Goal: Navigation & Orientation: Find specific page/section

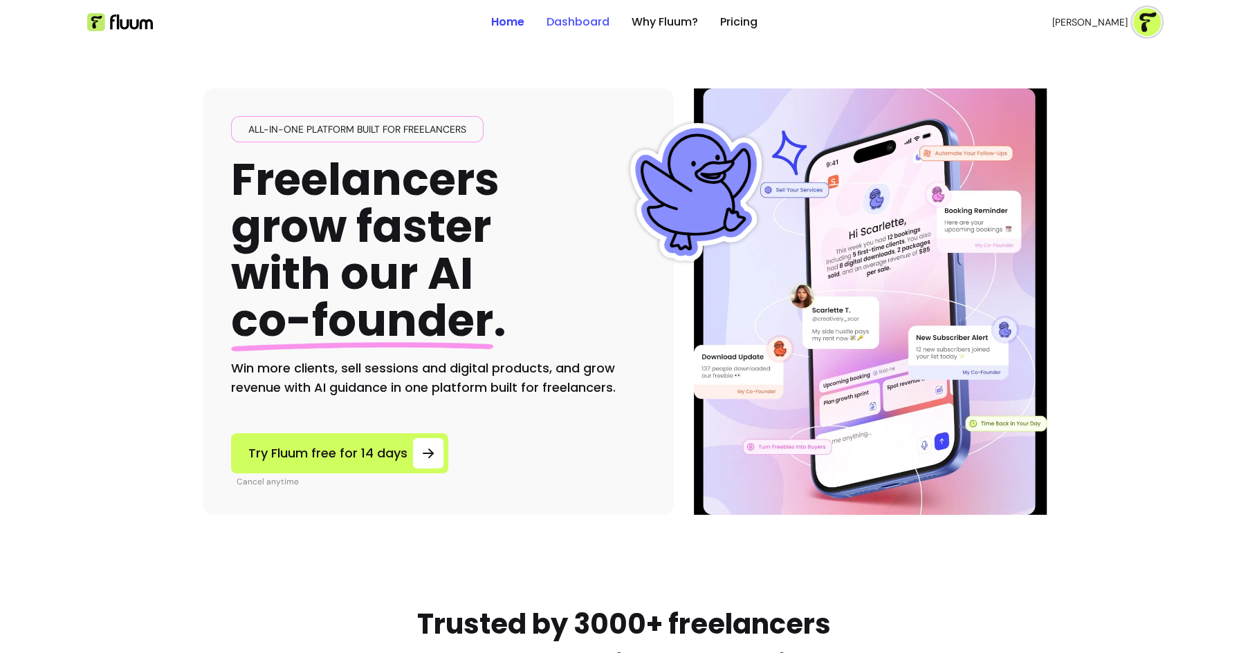
click at [573, 25] on link "Dashboard" at bounding box center [577, 22] width 63 height 17
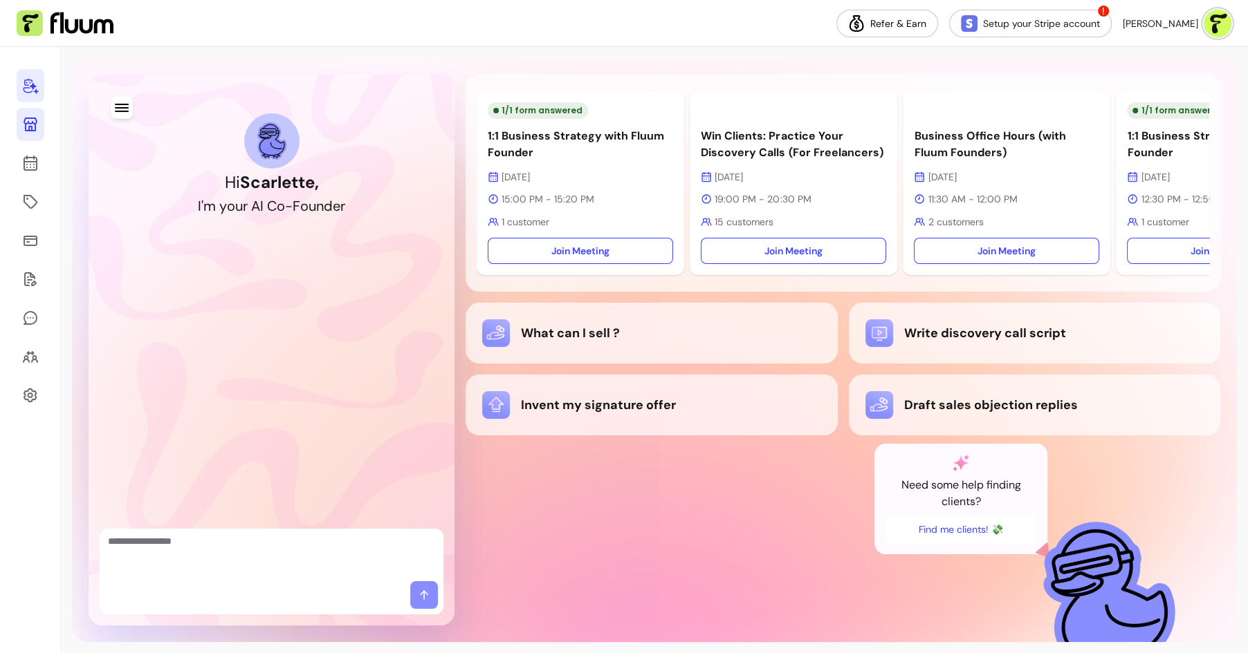
click at [31, 122] on icon at bounding box center [30, 124] width 17 height 17
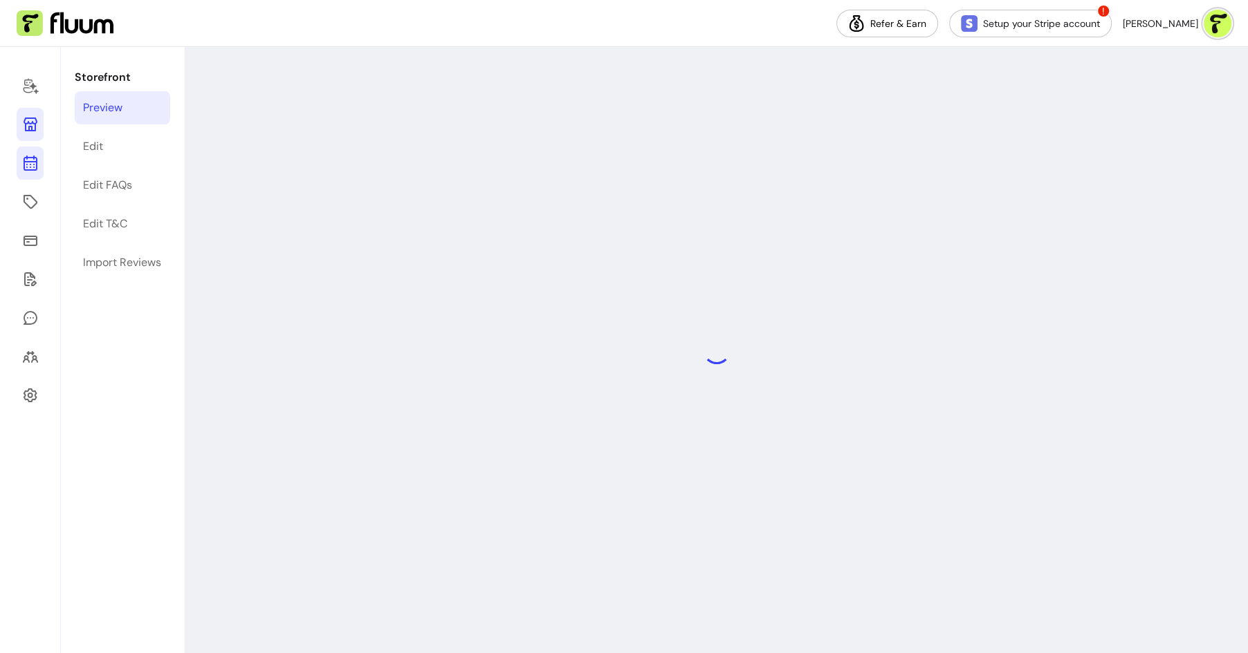
click at [41, 160] on link at bounding box center [30, 163] width 27 height 33
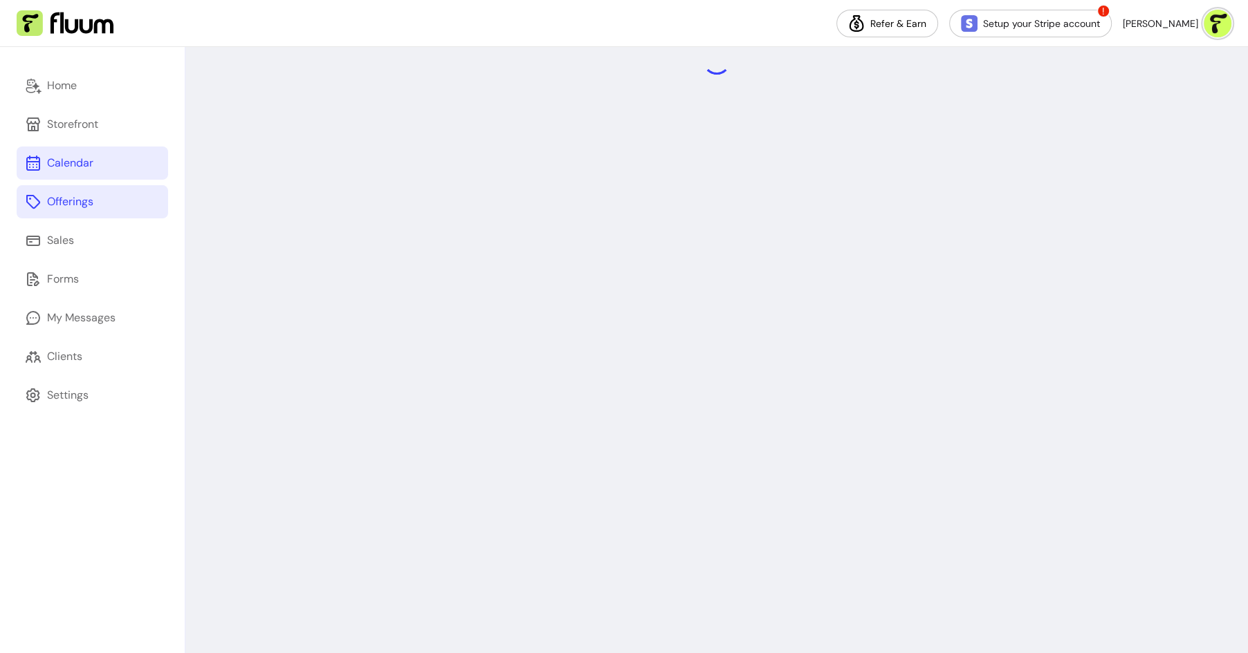
click at [53, 211] on link "Offerings" at bounding box center [92, 201] width 151 height 33
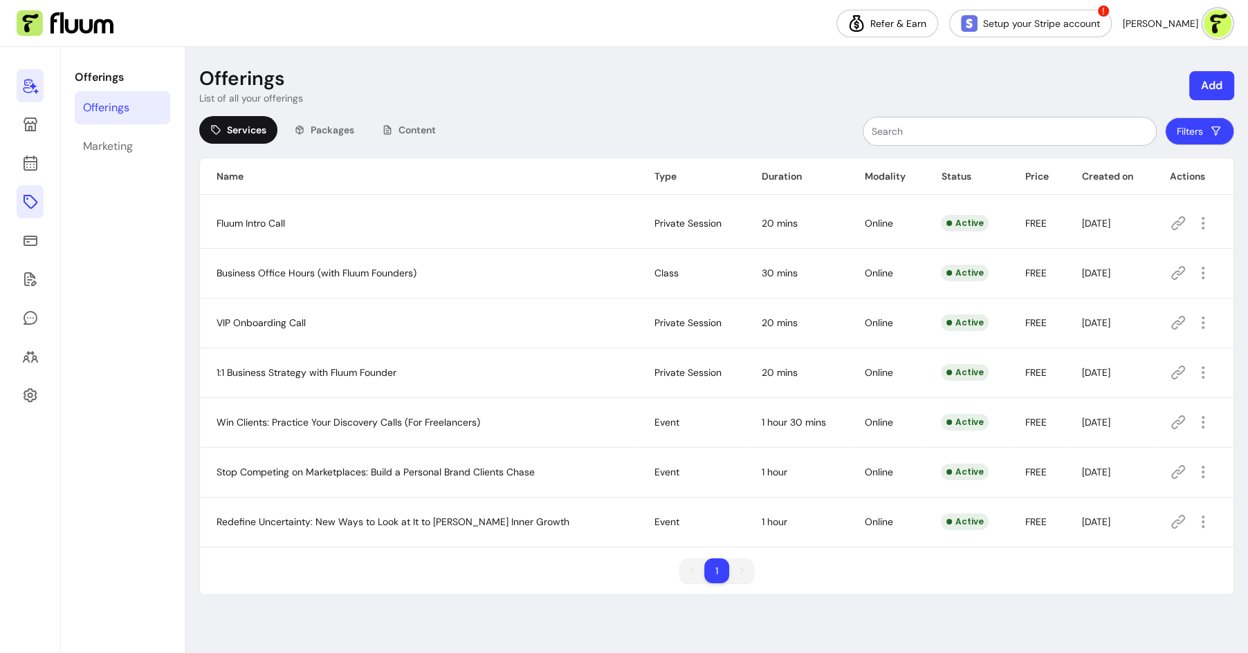
click at [21, 80] on link at bounding box center [30, 85] width 27 height 33
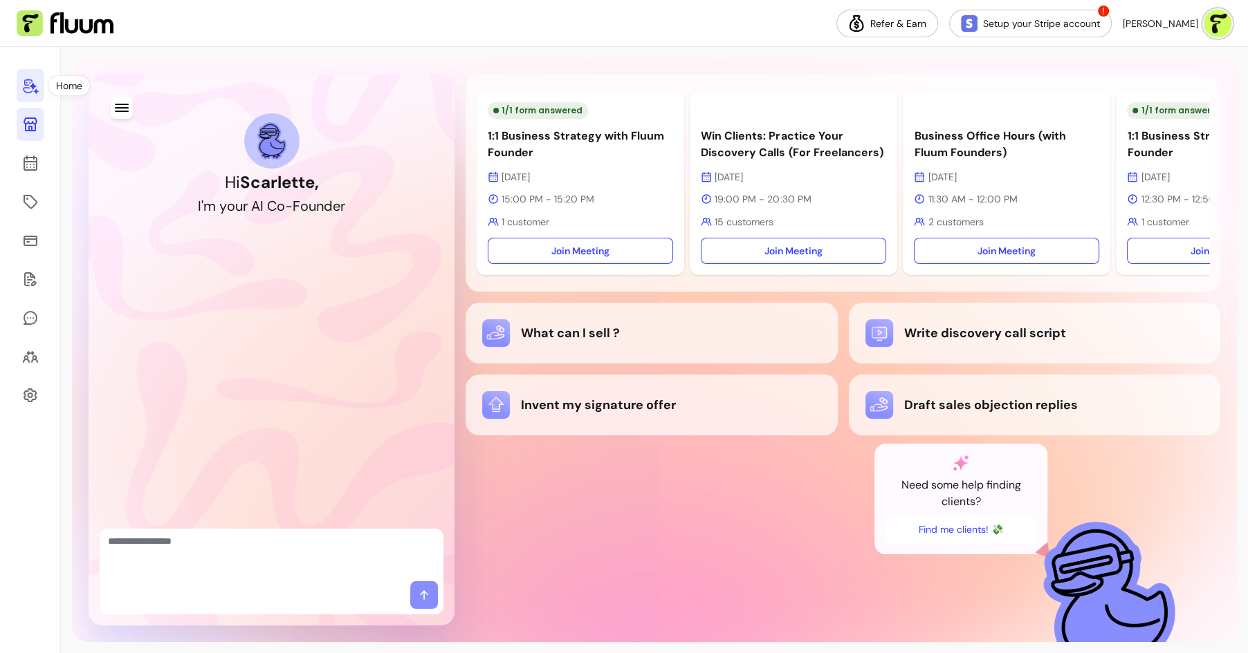
click at [26, 127] on icon at bounding box center [30, 124] width 17 height 17
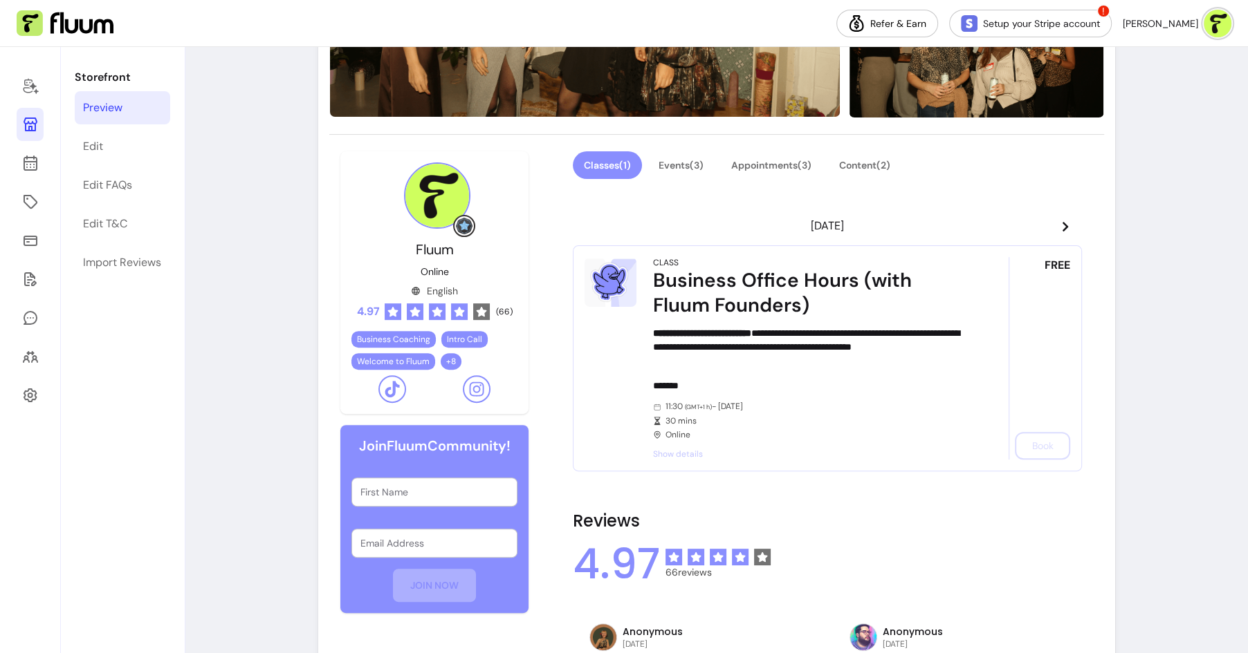
scroll to position [423, 0]
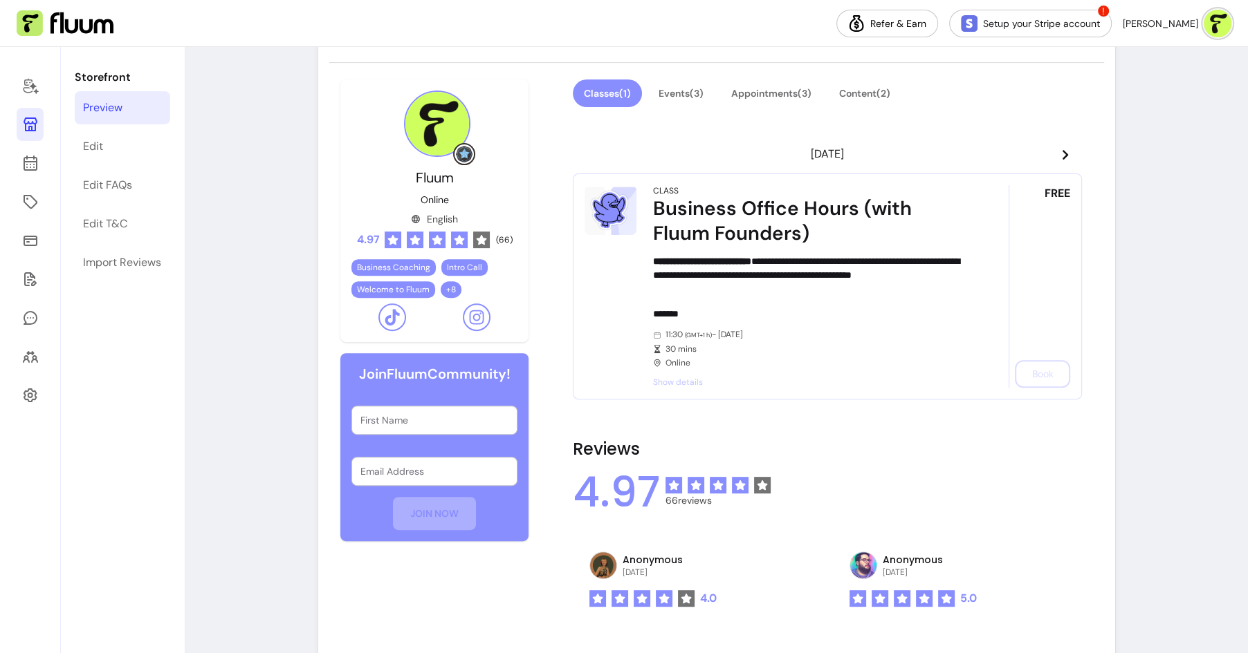
click at [492, 239] on div "4.97 ( 66 )" at bounding box center [434, 240] width 156 height 17
click at [367, 240] on span "4.97" at bounding box center [367, 240] width 23 height 17
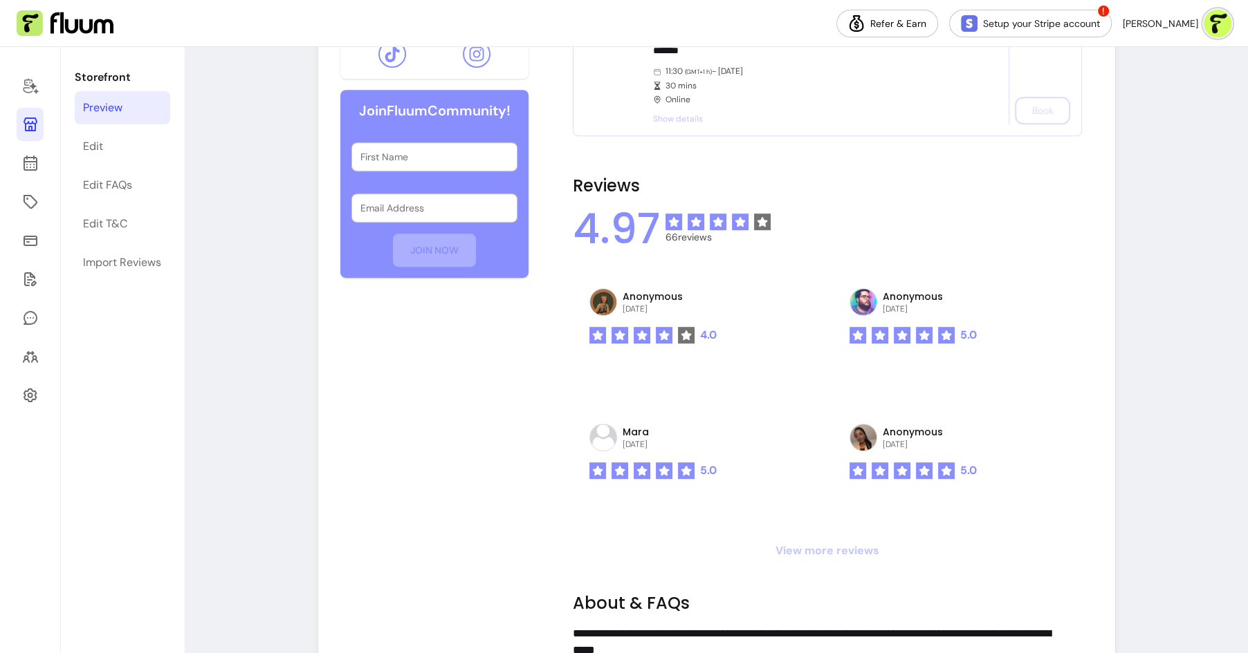
scroll to position [687, 0]
click at [597, 306] on img at bounding box center [603, 301] width 26 height 26
click at [830, 547] on span "View more reviews" at bounding box center [827, 550] width 509 height 17
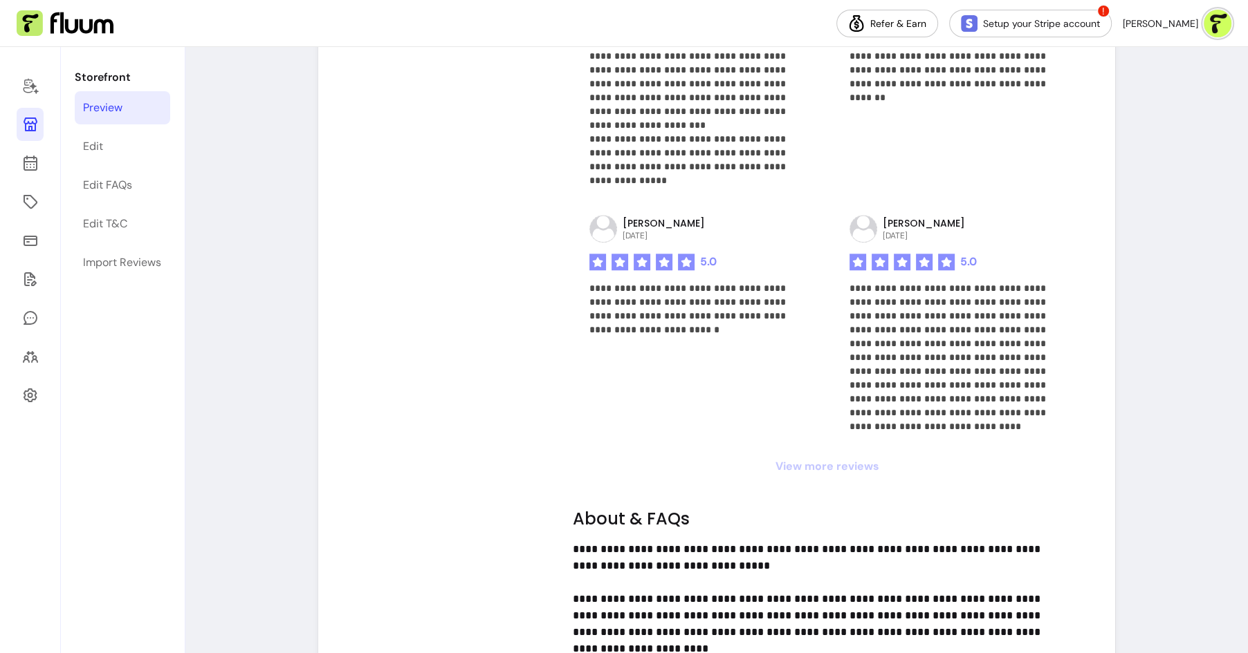
scroll to position [1319, 0]
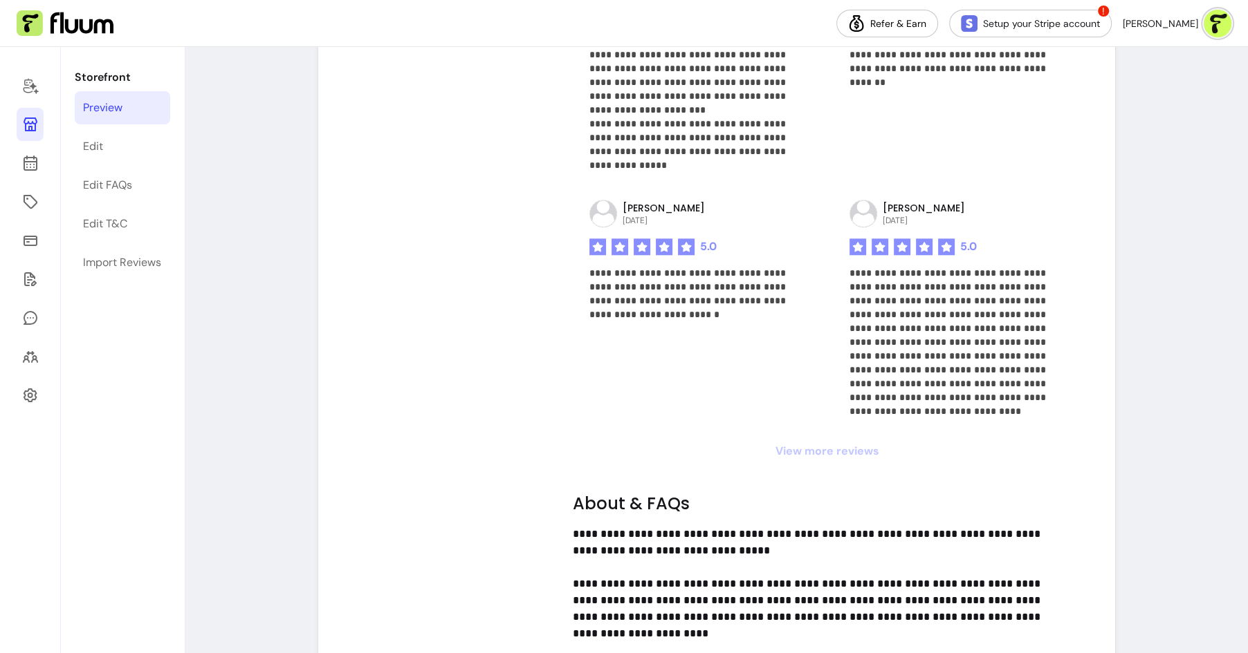
click at [823, 447] on span "View more reviews" at bounding box center [827, 451] width 509 height 17
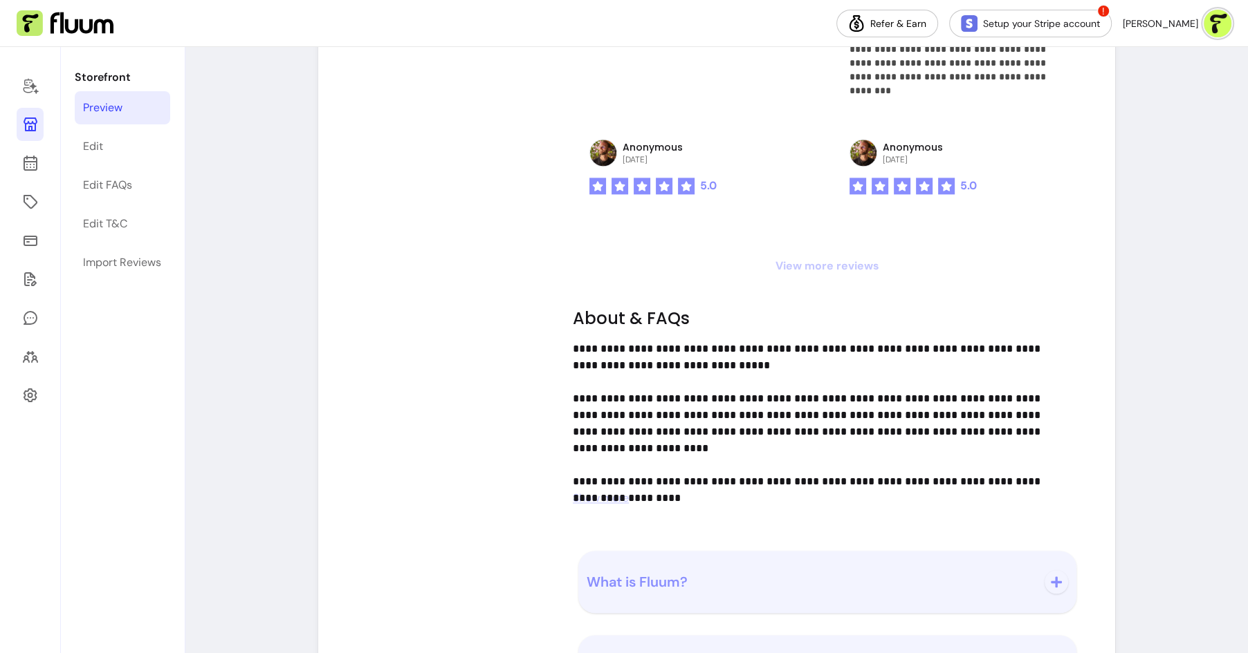
scroll to position [1754, 0]
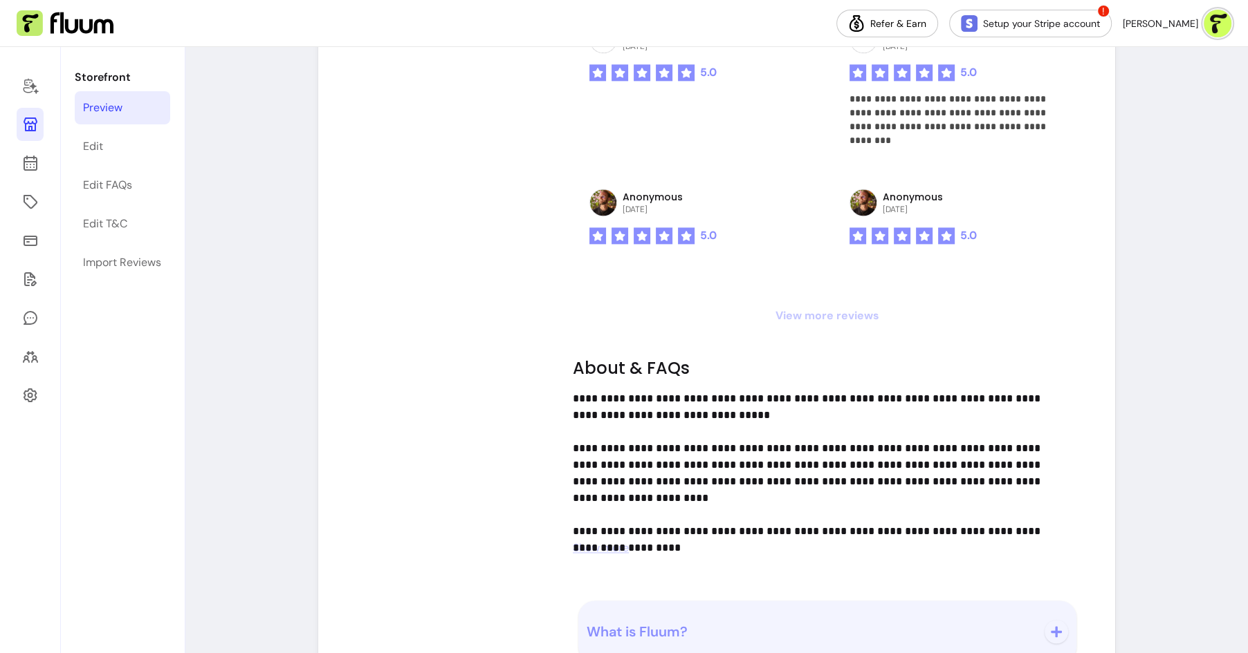
click at [820, 315] on span "View more reviews" at bounding box center [827, 316] width 509 height 17
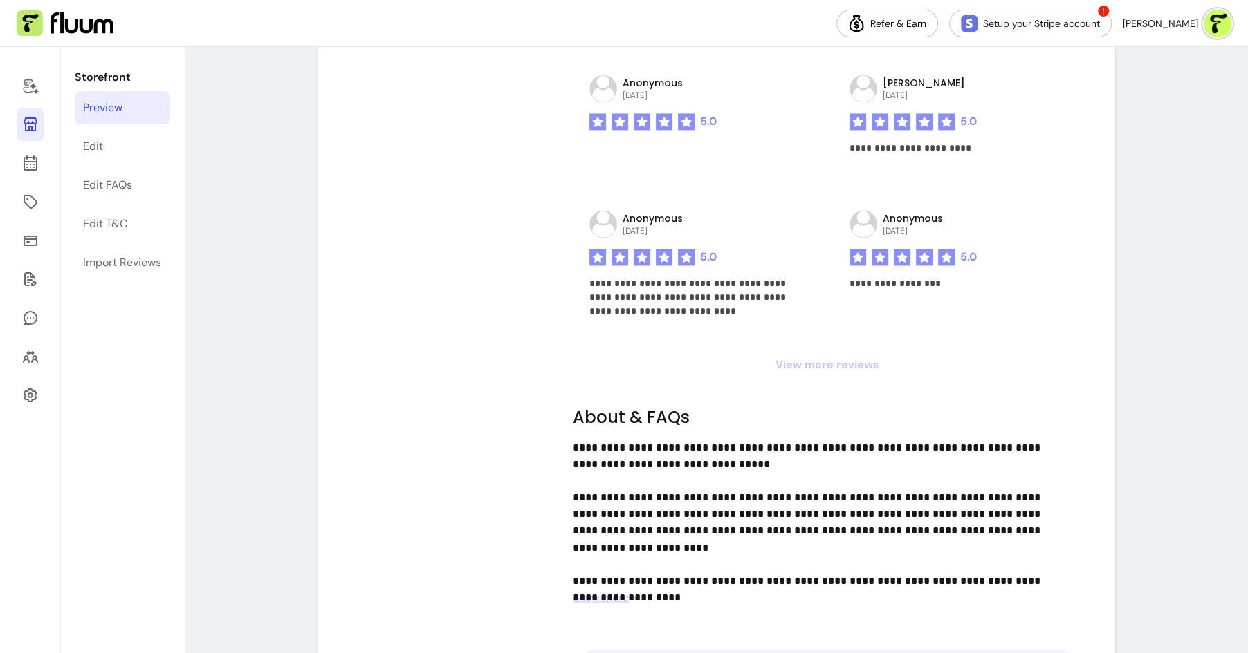
scroll to position [2014, 0]
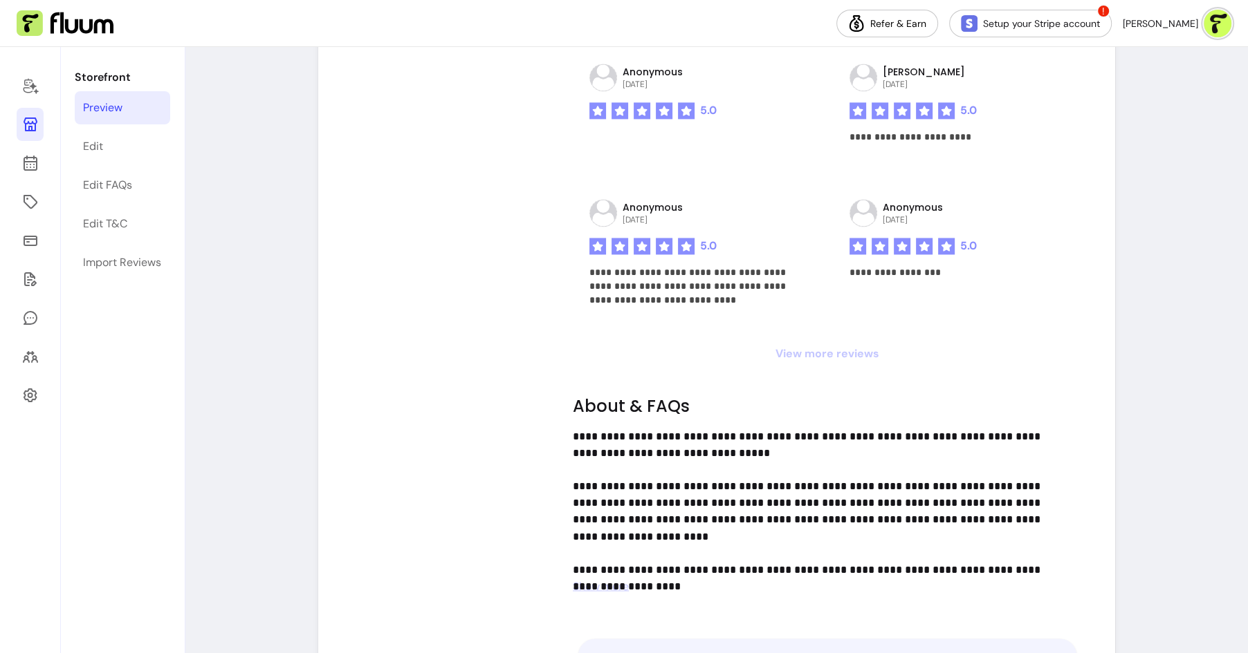
click at [822, 355] on span "View more reviews" at bounding box center [827, 354] width 509 height 17
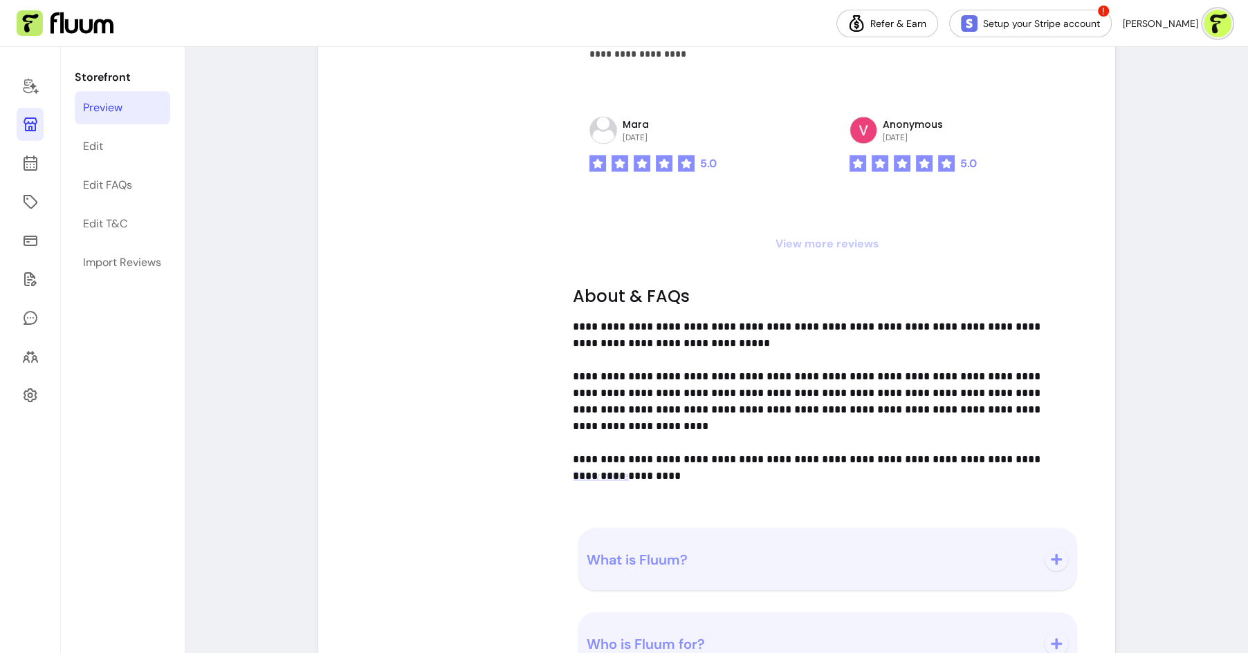
scroll to position [2470, 0]
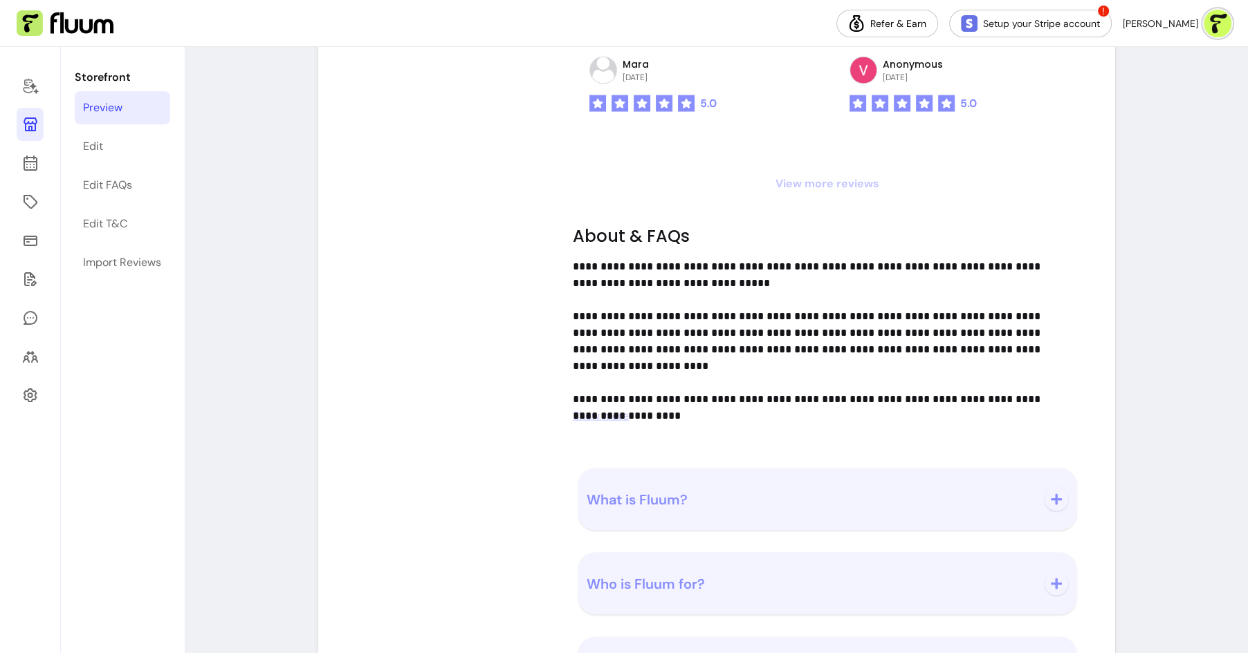
click at [819, 178] on span "View more reviews" at bounding box center [827, 183] width 509 height 17
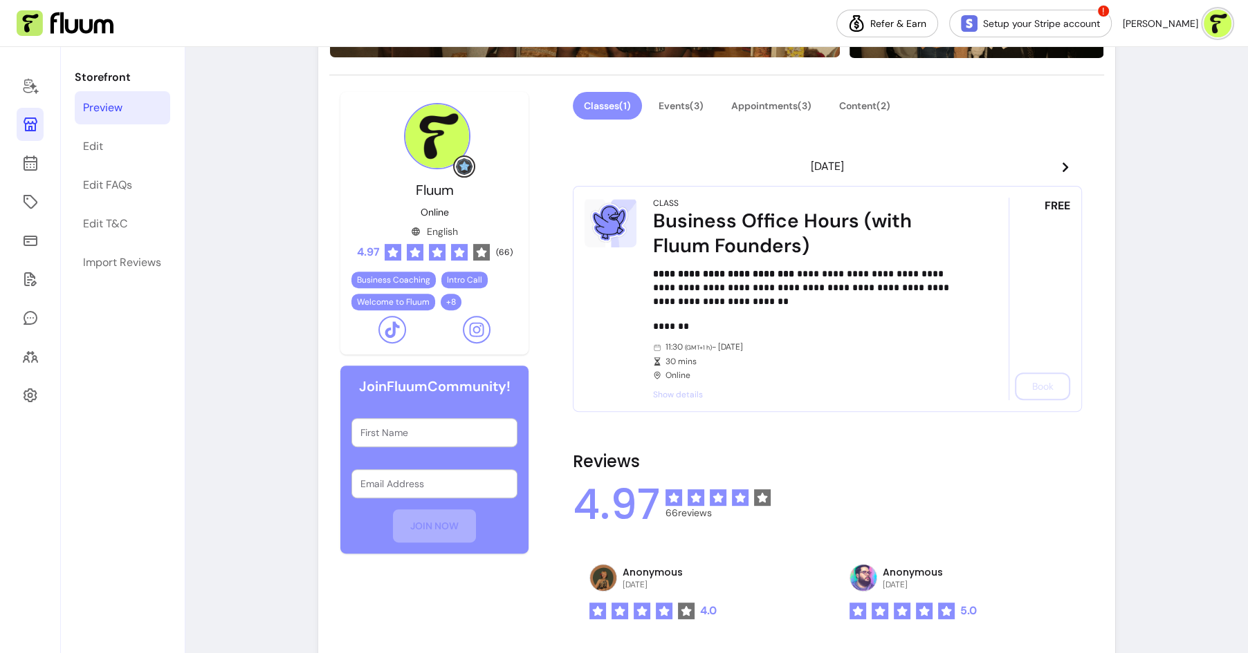
scroll to position [37, 0]
